Goal: Find specific page/section

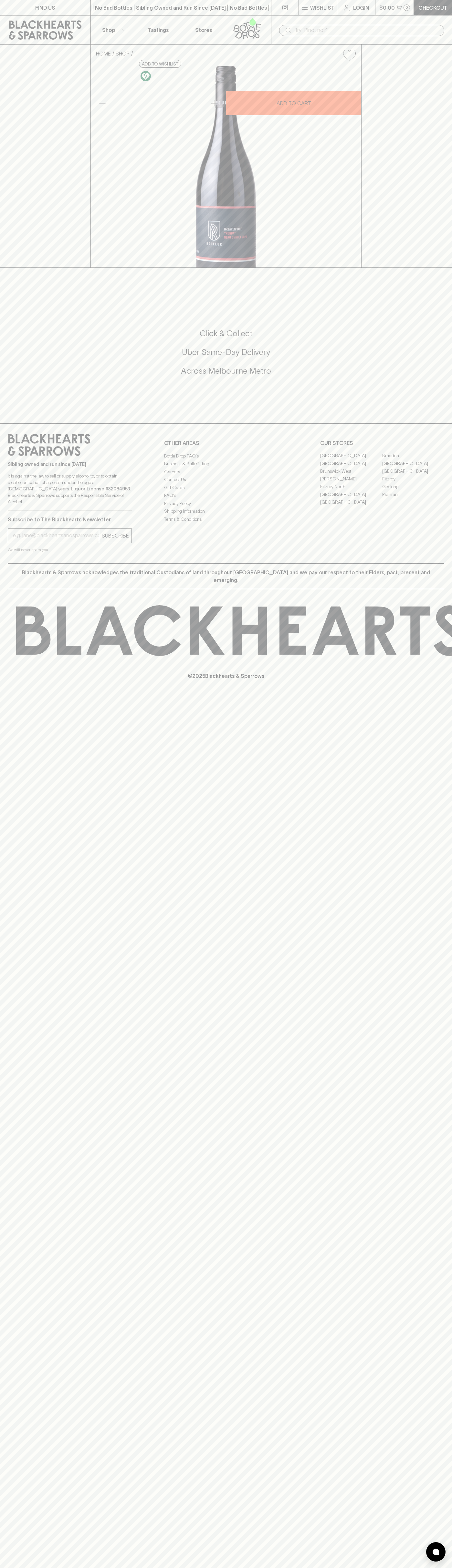
click at [413, 467] on link "[GEOGRAPHIC_DATA]" at bounding box center [413, 463] width 62 height 8
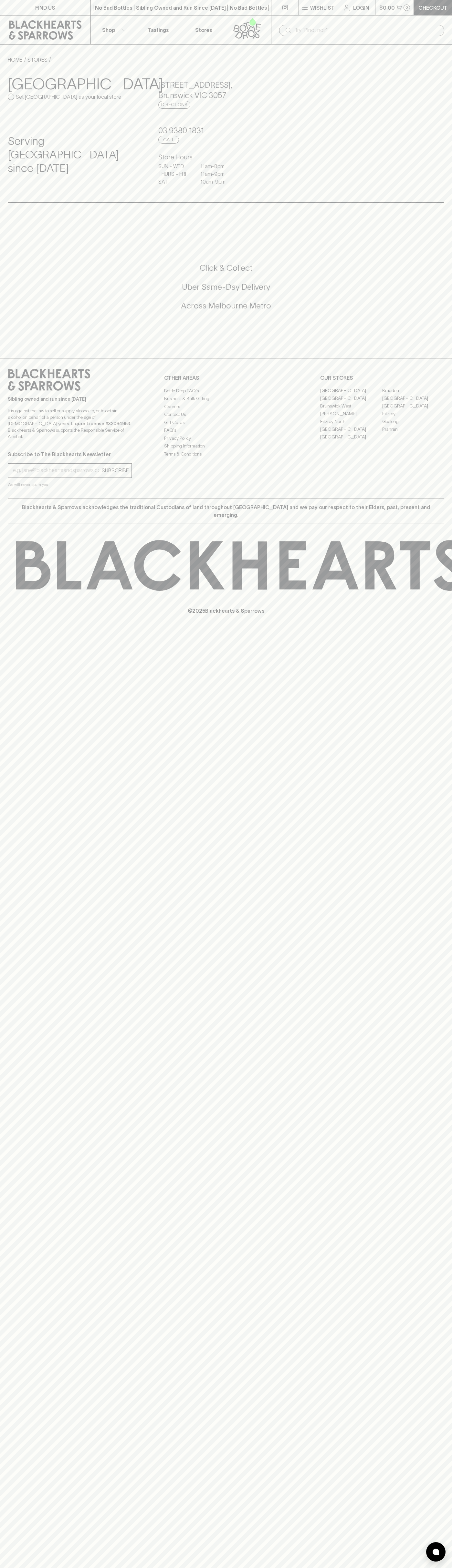
click at [295, 22] on div "​" at bounding box center [361, 30] width 181 height 29
click at [431, 641] on div "FIND US | No Bad Bottles | Sibling Owned and Run Since [DATE] | No Bad Bottles …" at bounding box center [226, 784] width 452 height 1568
click at [393, 1567] on html "FIND US | No Bad Bottles | Sibling Owned and Run Since [DATE] | No Bad Bottles …" at bounding box center [226, 784] width 452 height 1568
click at [20, 264] on h5 "Click & Collect" at bounding box center [226, 267] width 436 height 10
